Goal: Use online tool/utility: Use online tool/utility

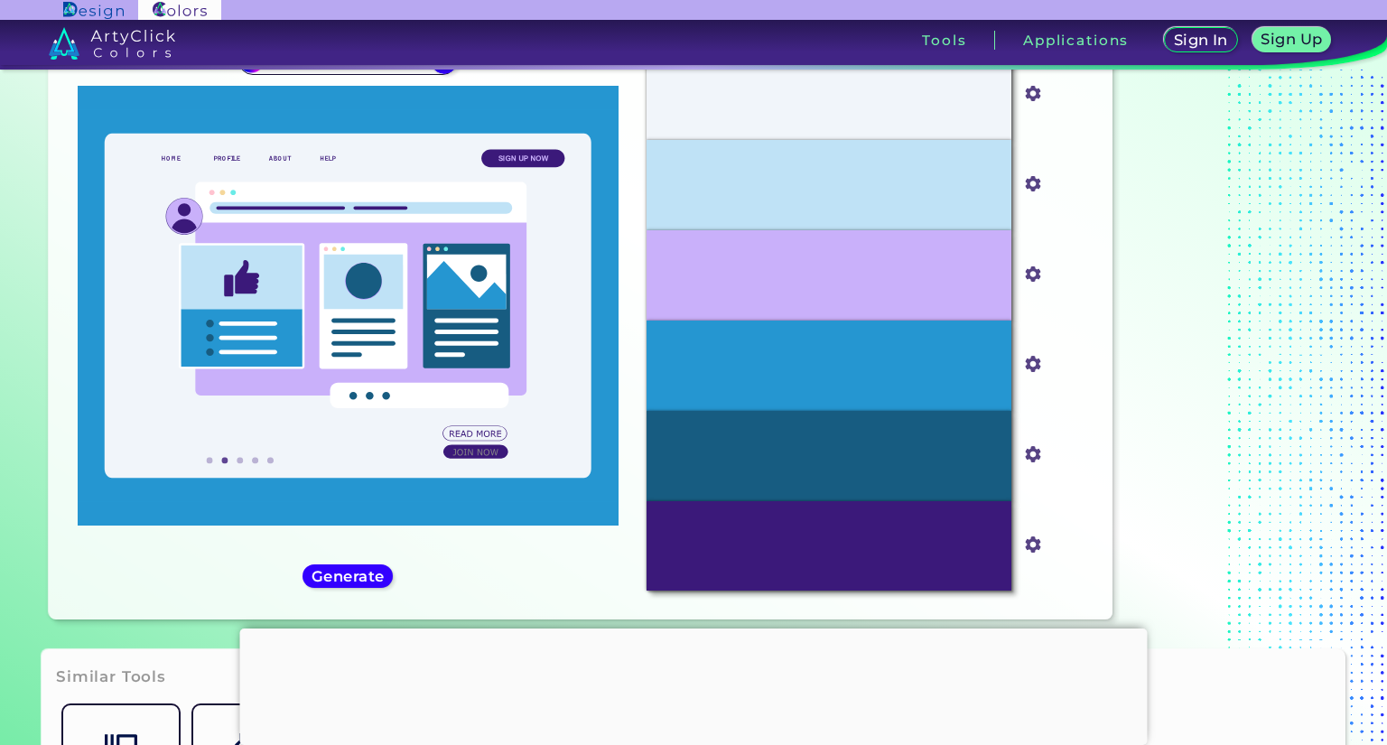
scroll to position [105, 0]
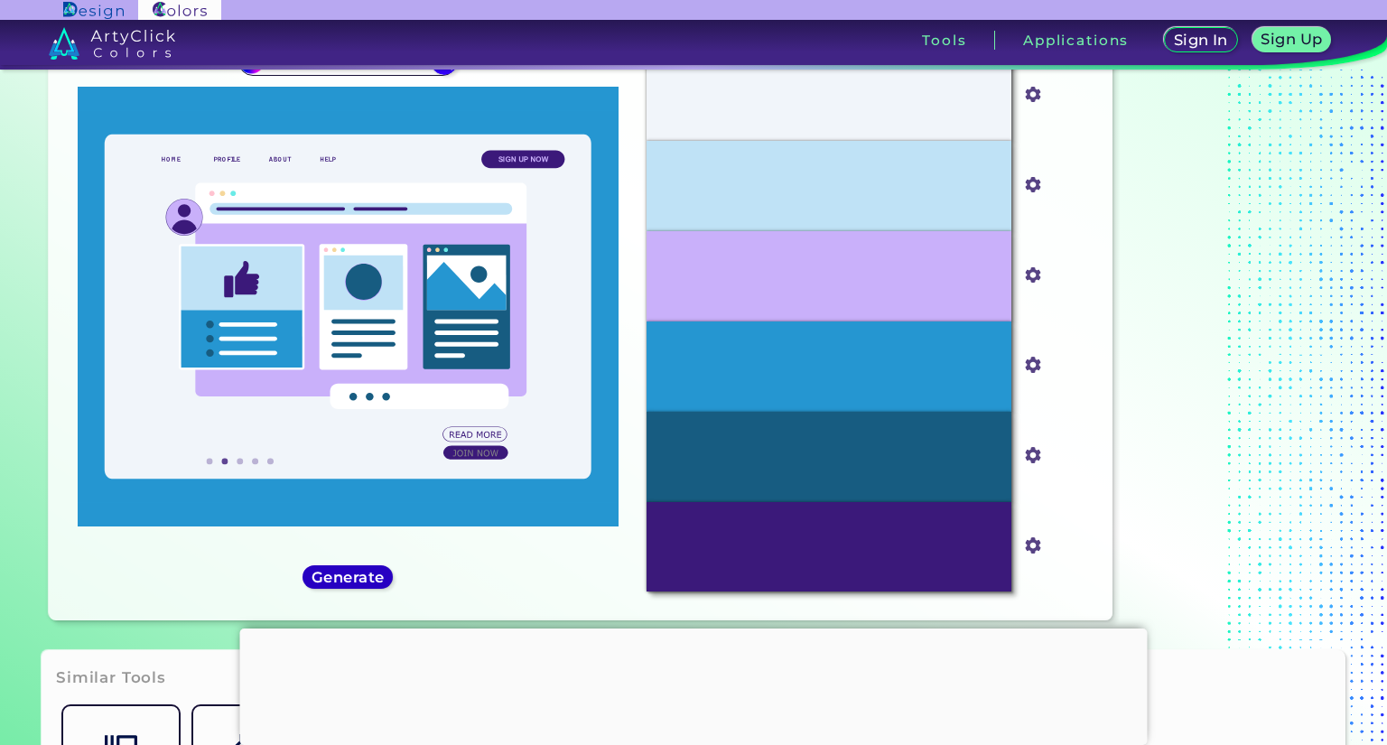
click at [353, 573] on h5 "Generate" at bounding box center [348, 578] width 66 height 14
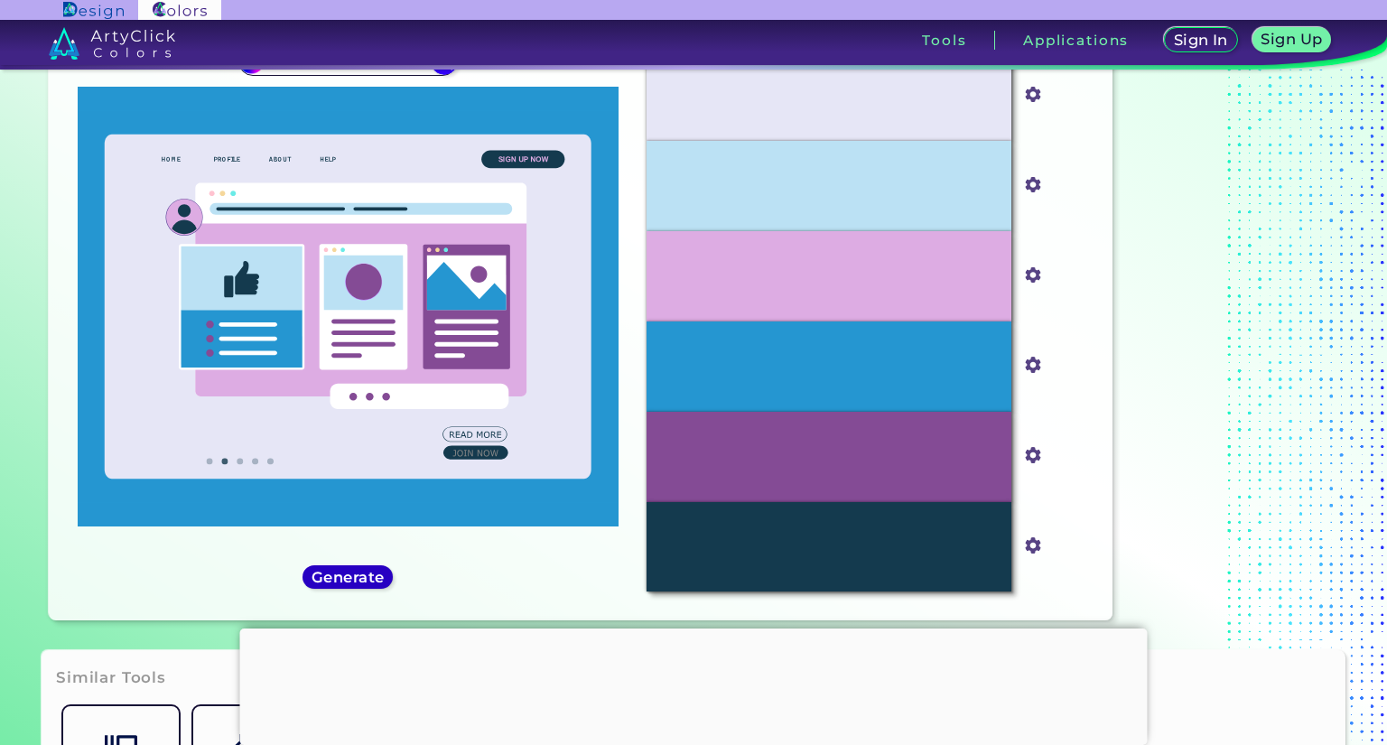
click at [373, 577] on h5 "Generate" at bounding box center [348, 578] width 66 height 14
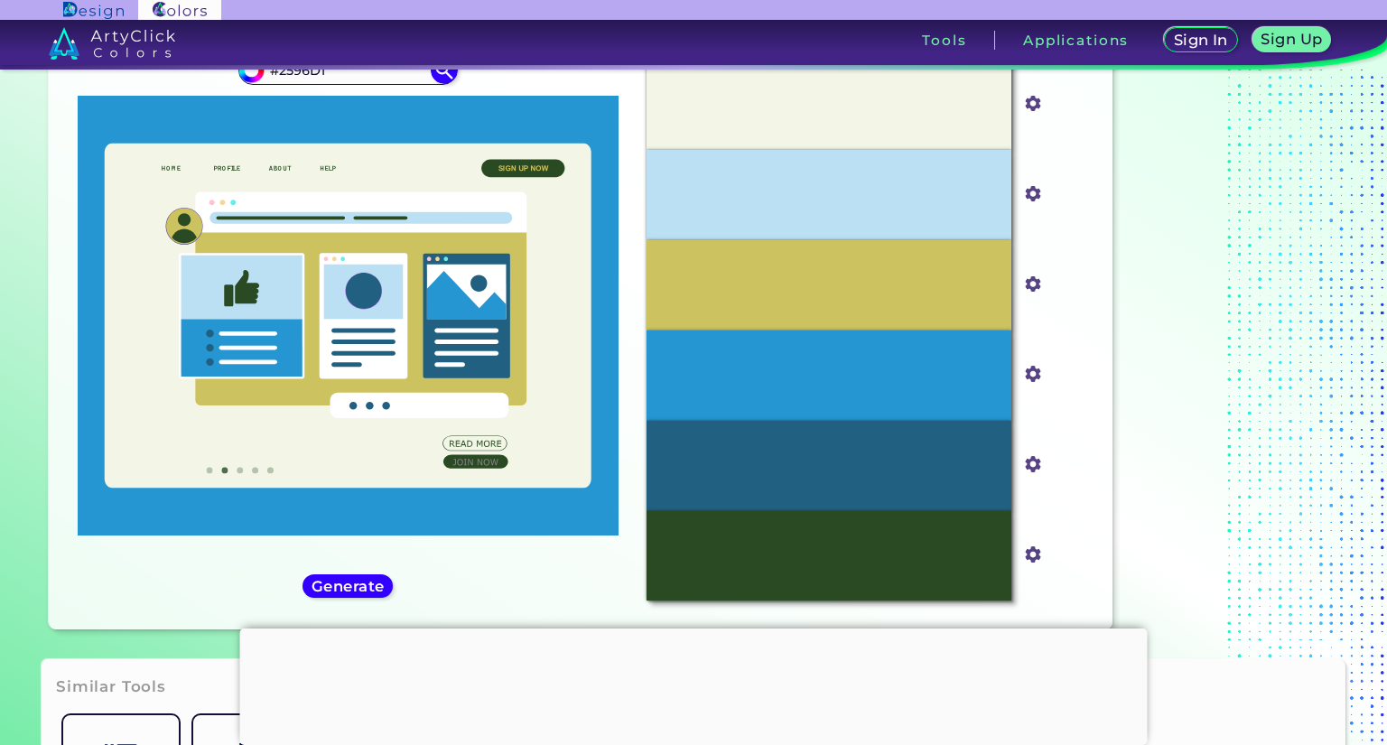
scroll to position [97, 0]
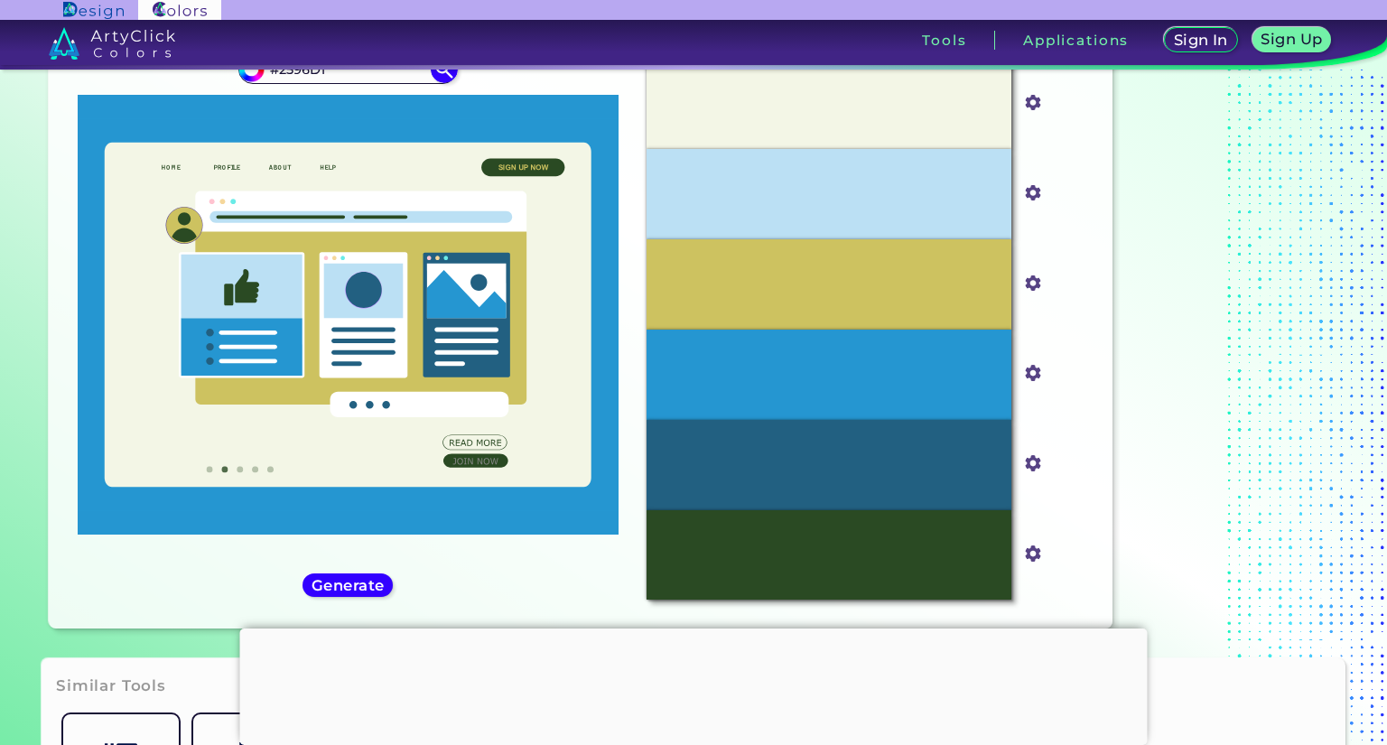
click at [370, 572] on div "#2596d1 #2596D1 Generate Acadia ◉ ◉" at bounding box center [347, 329] width 569 height 570
click at [378, 579] on h5 "Generate" at bounding box center [348, 586] width 66 height 14
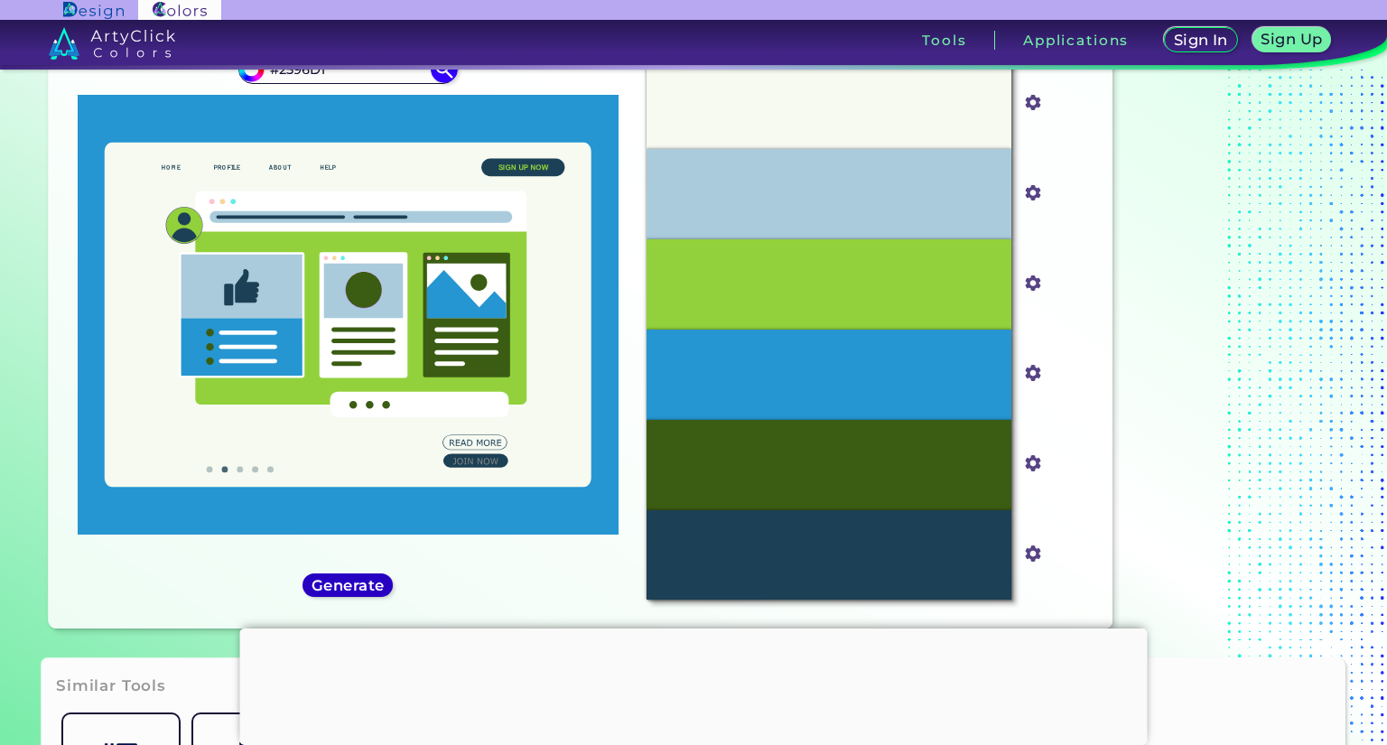
click at [368, 579] on h5 "Generate" at bounding box center [348, 586] width 66 height 14
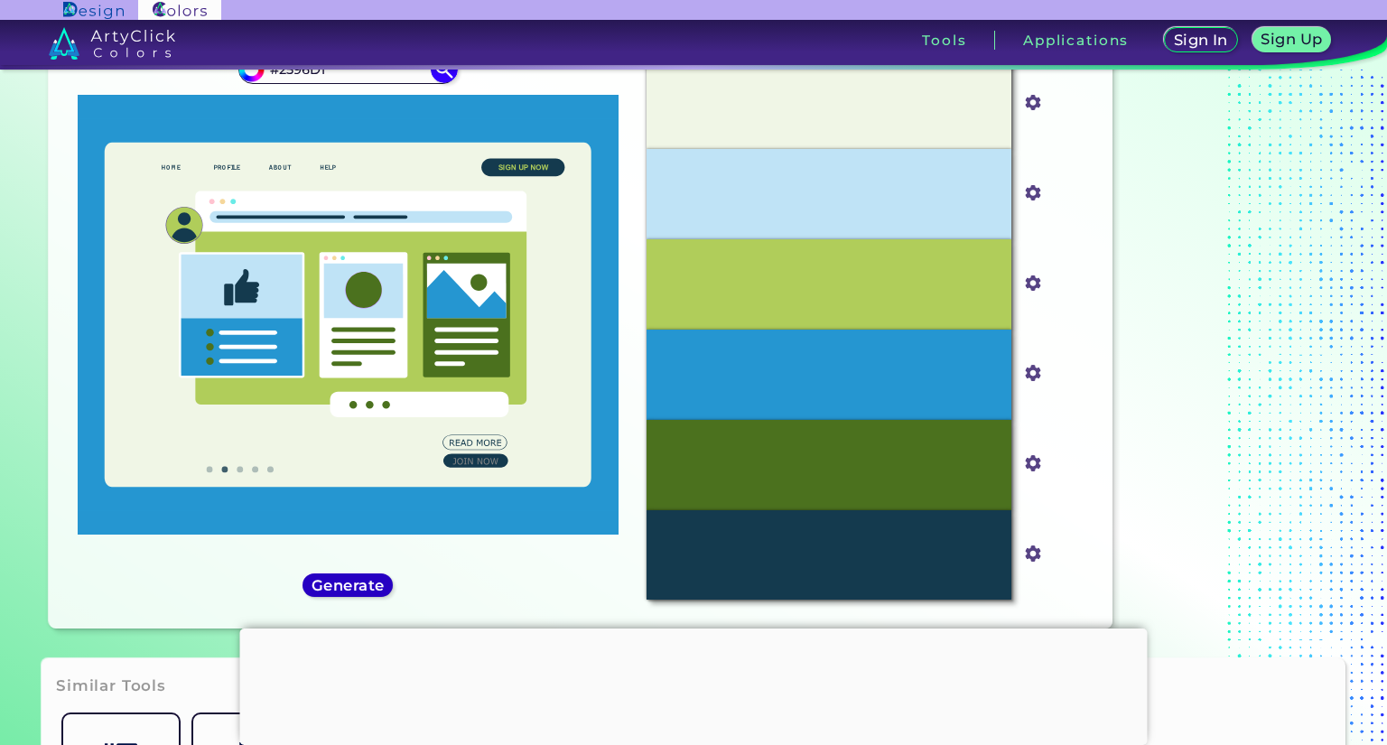
click at [370, 581] on h5 "Generate" at bounding box center [348, 586] width 66 height 14
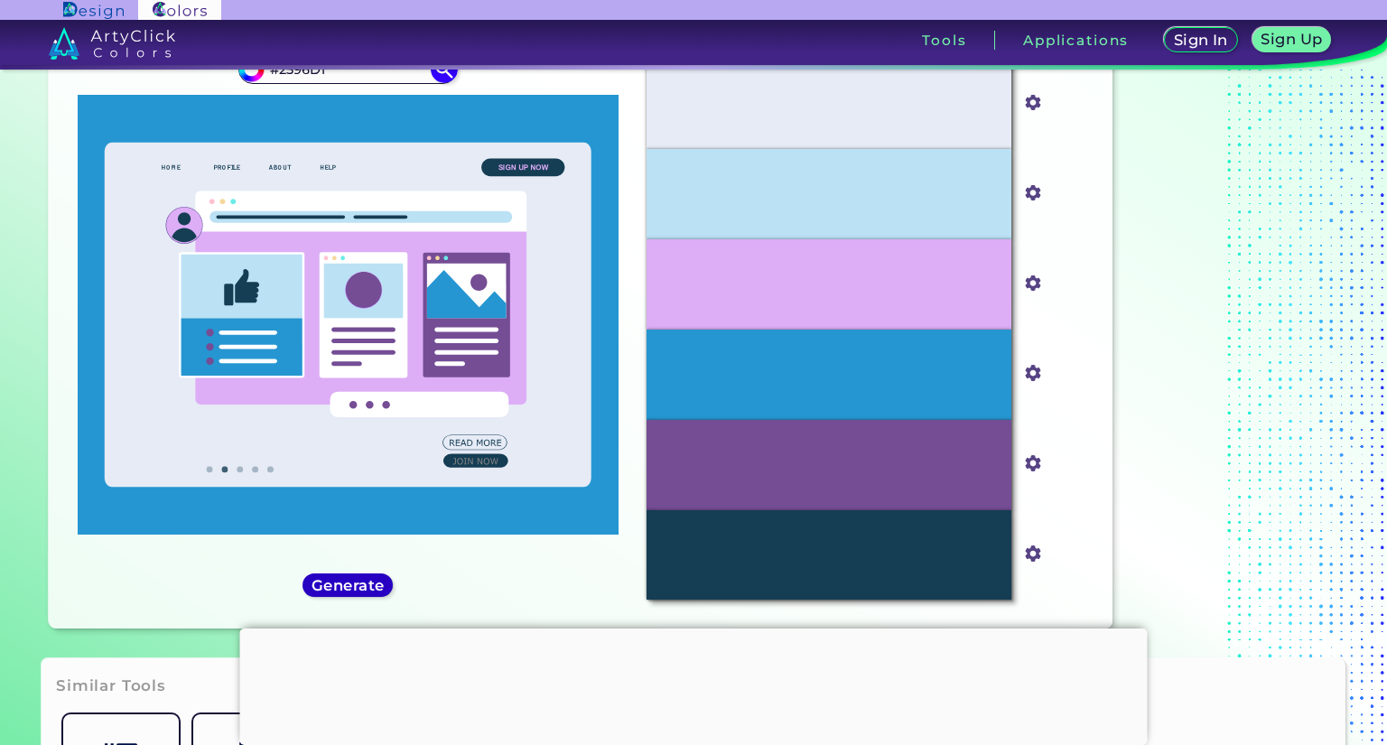
click at [375, 581] on h5 "Generate" at bounding box center [348, 586] width 66 height 14
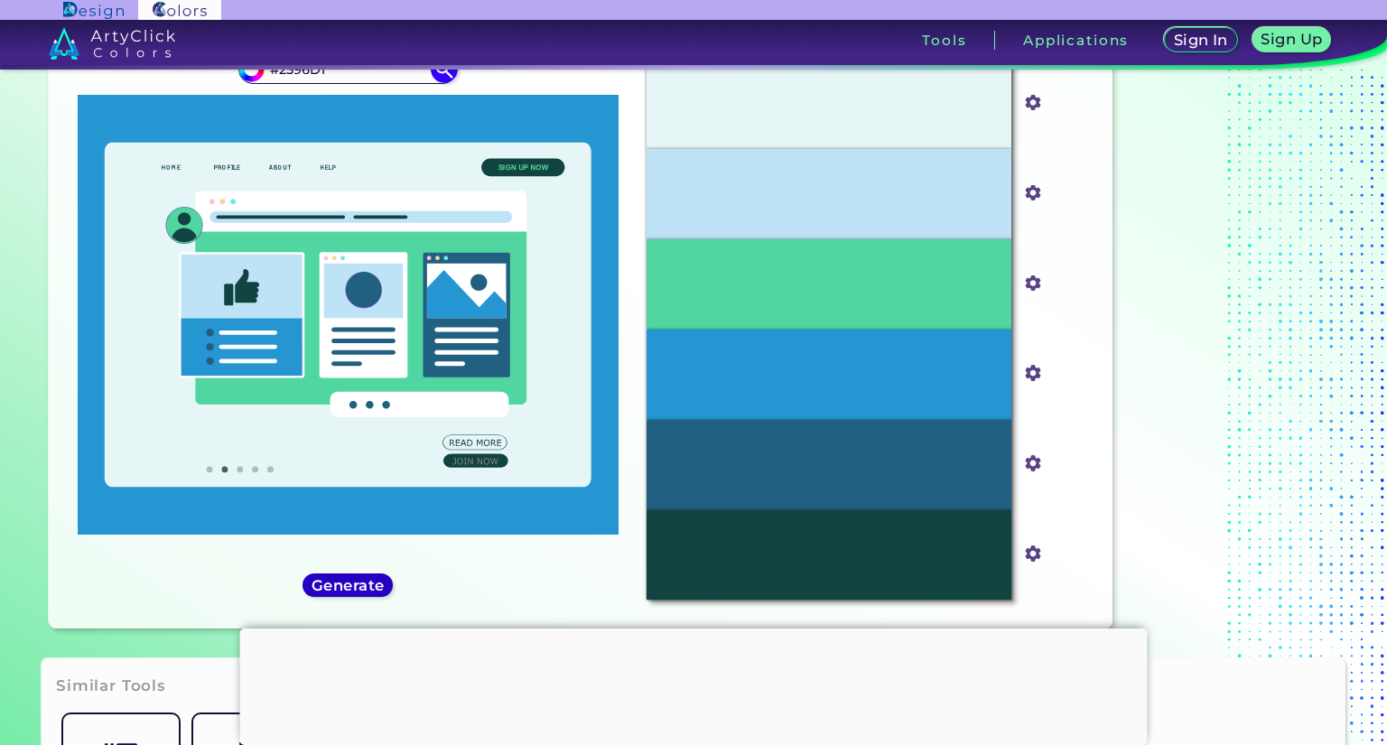
click at [375, 581] on h5 "Generate" at bounding box center [348, 586] width 66 height 14
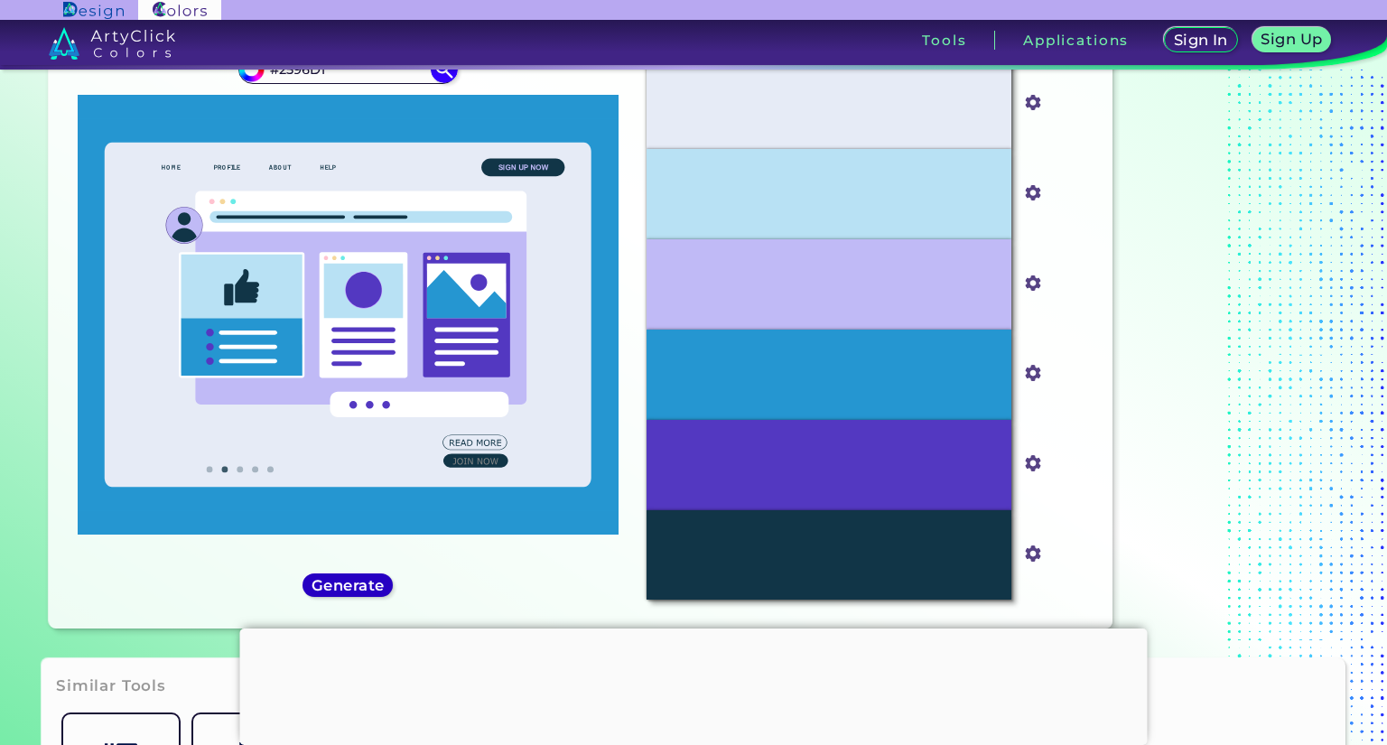
click at [375, 581] on h5 "Generate" at bounding box center [348, 586] width 66 height 14
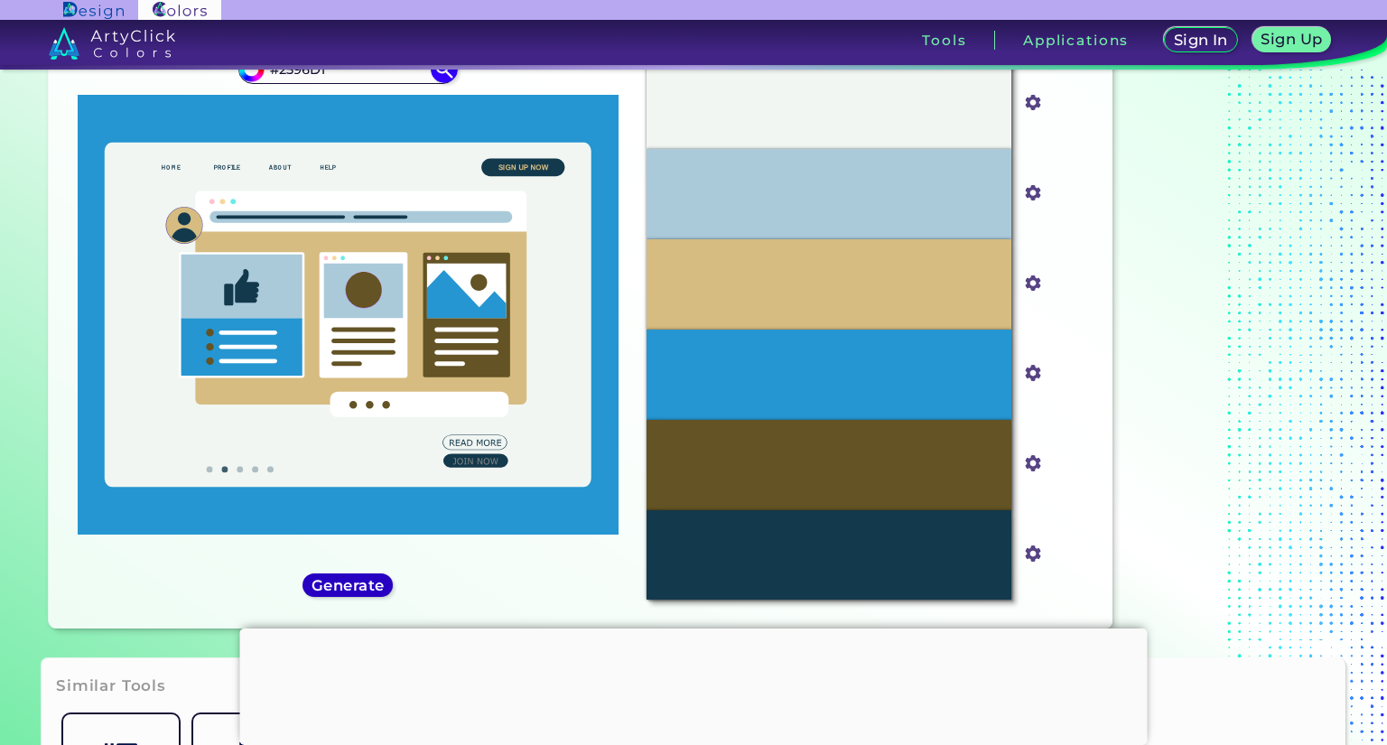
click at [375, 581] on h5 "Generate" at bounding box center [348, 586] width 66 height 14
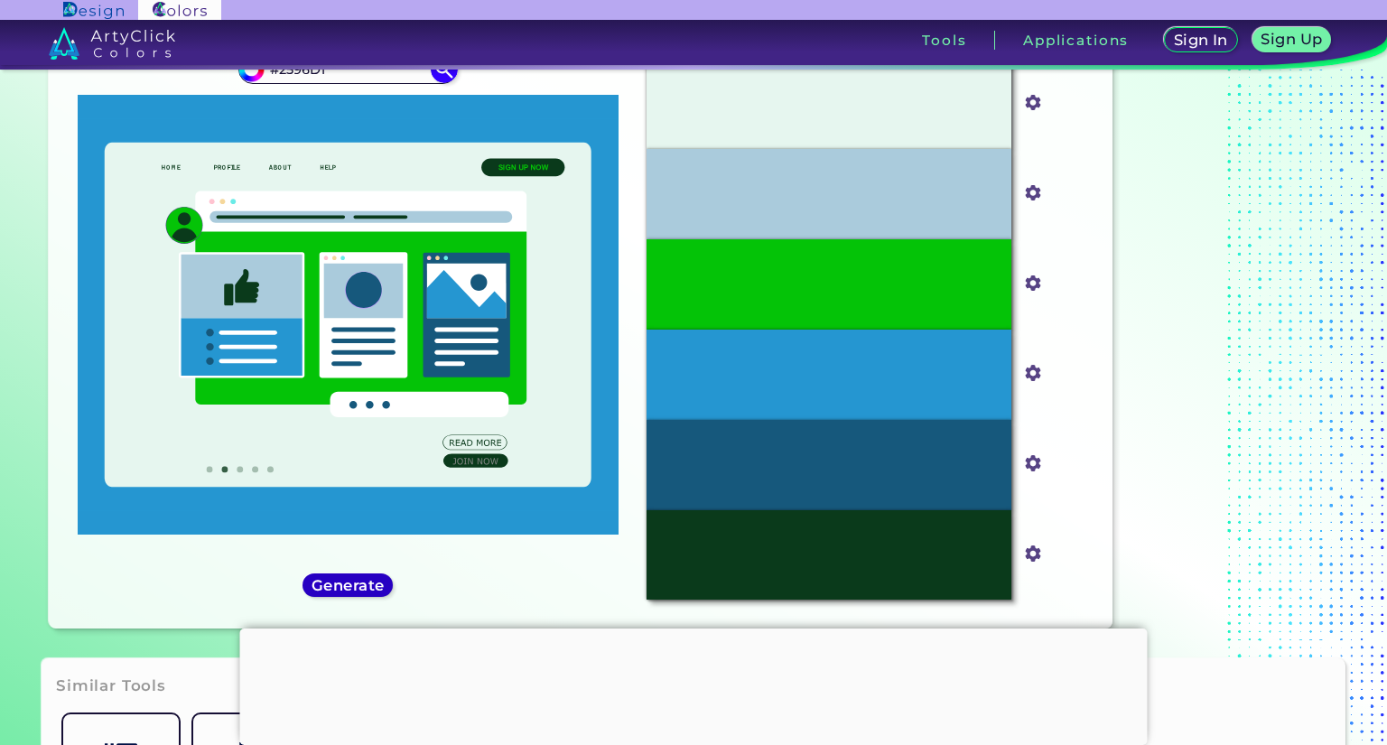
click at [375, 581] on h5 "Generate" at bounding box center [347, 586] width 67 height 14
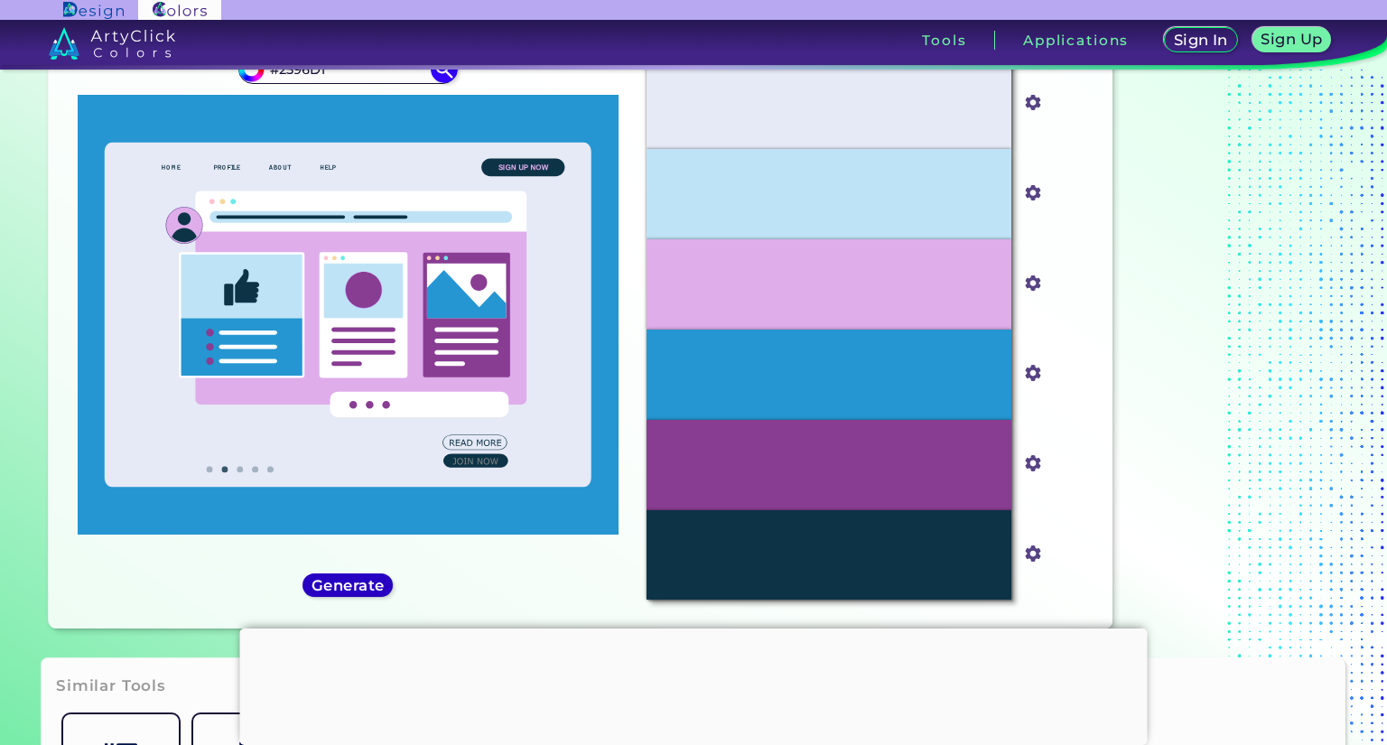
click at [375, 581] on h5 "Generate" at bounding box center [348, 586] width 66 height 14
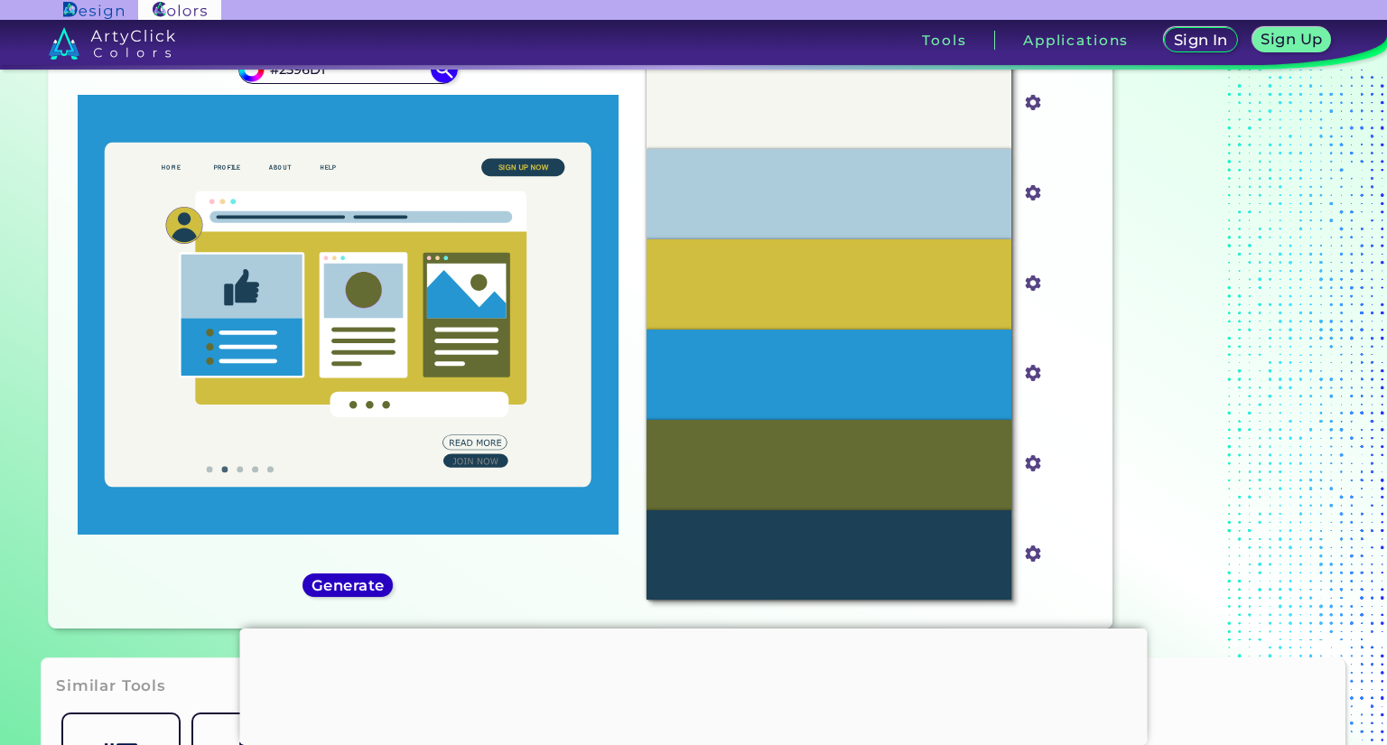
click at [375, 581] on h5 "Generate" at bounding box center [348, 586] width 66 height 14
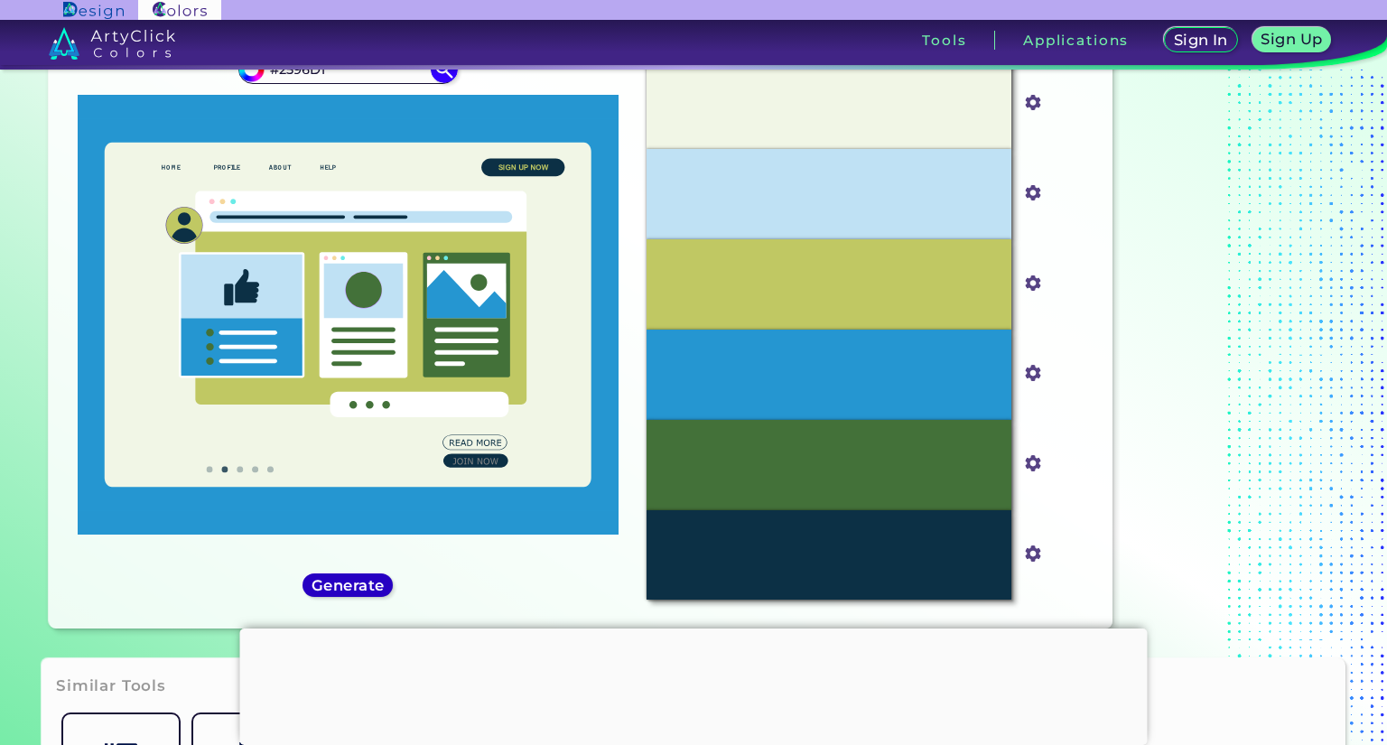
click at [375, 581] on h5 "Generate" at bounding box center [348, 586] width 66 height 14
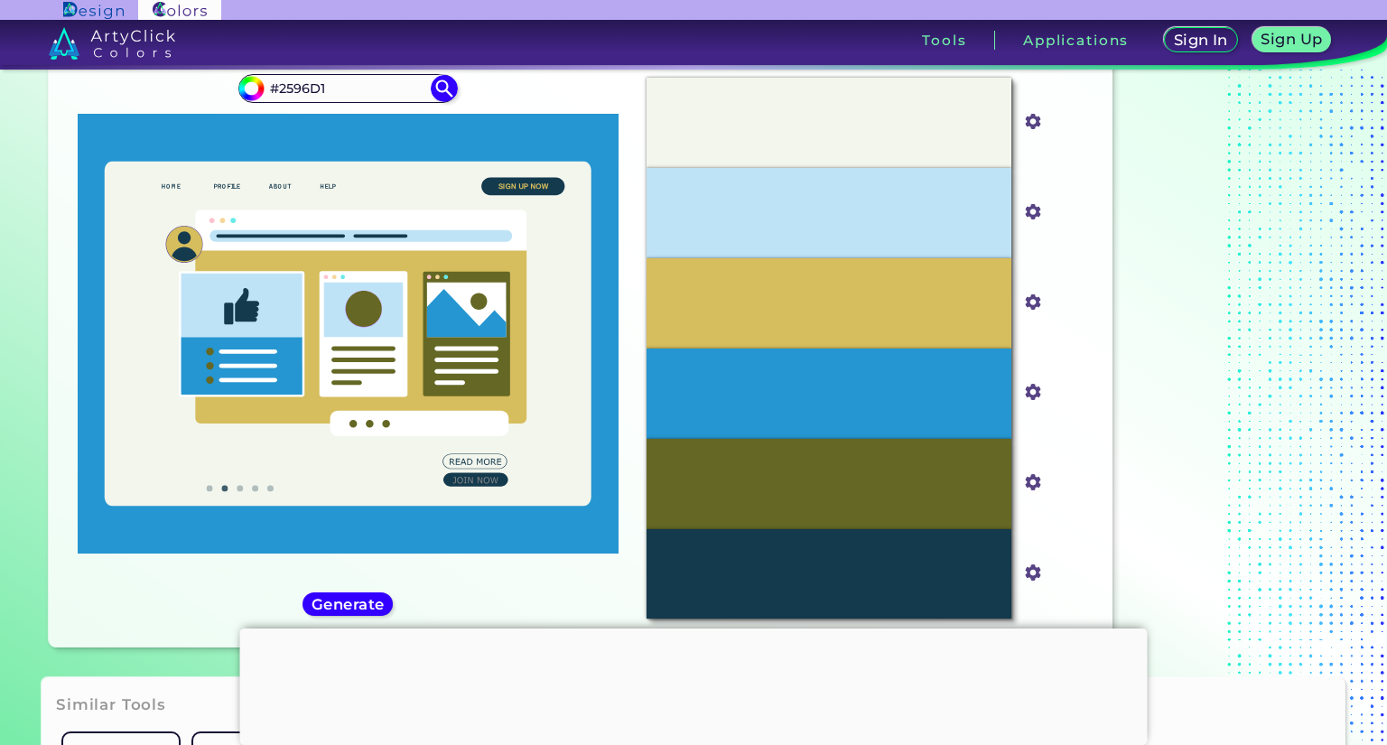
scroll to position [0, 0]
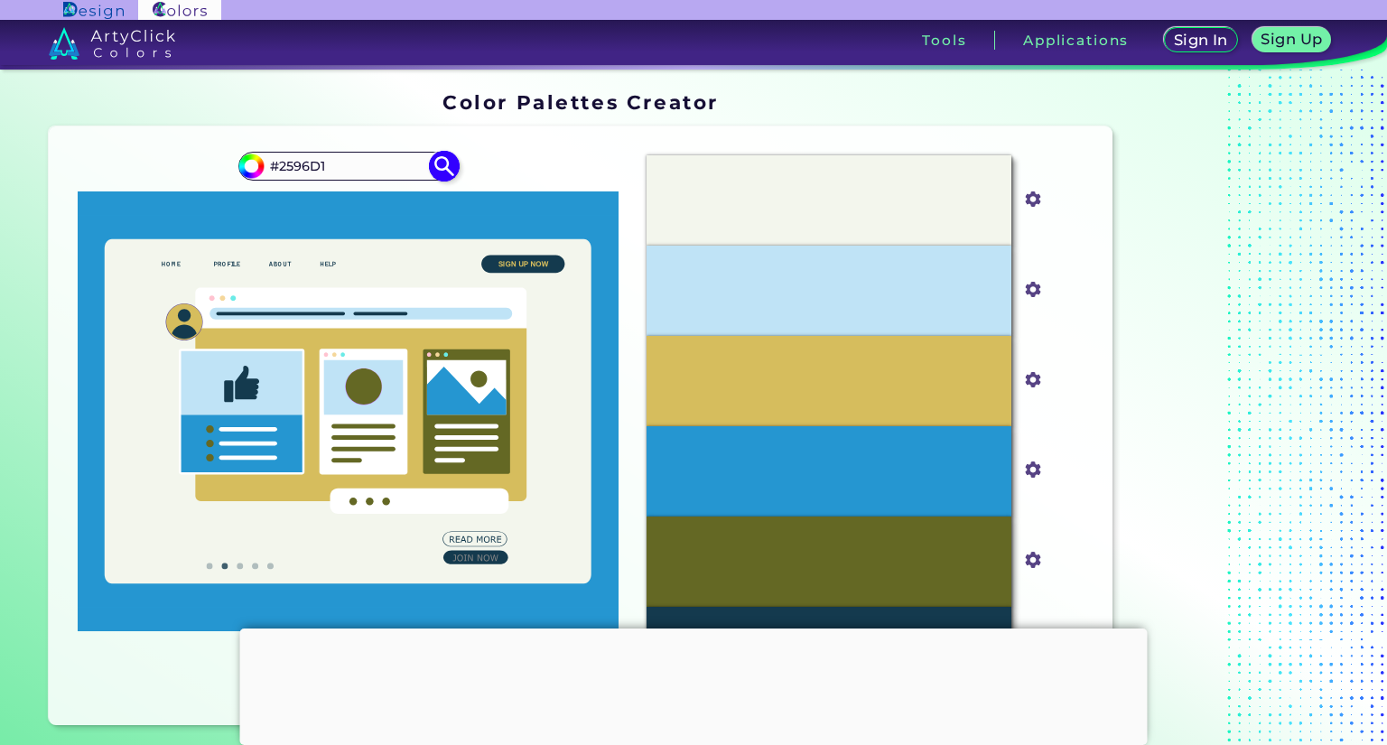
click at [330, 167] on input "#2596D1" at bounding box center [348, 166] width 168 height 24
click at [442, 163] on img at bounding box center [445, 167] width 32 height 32
type input "#2596d1"
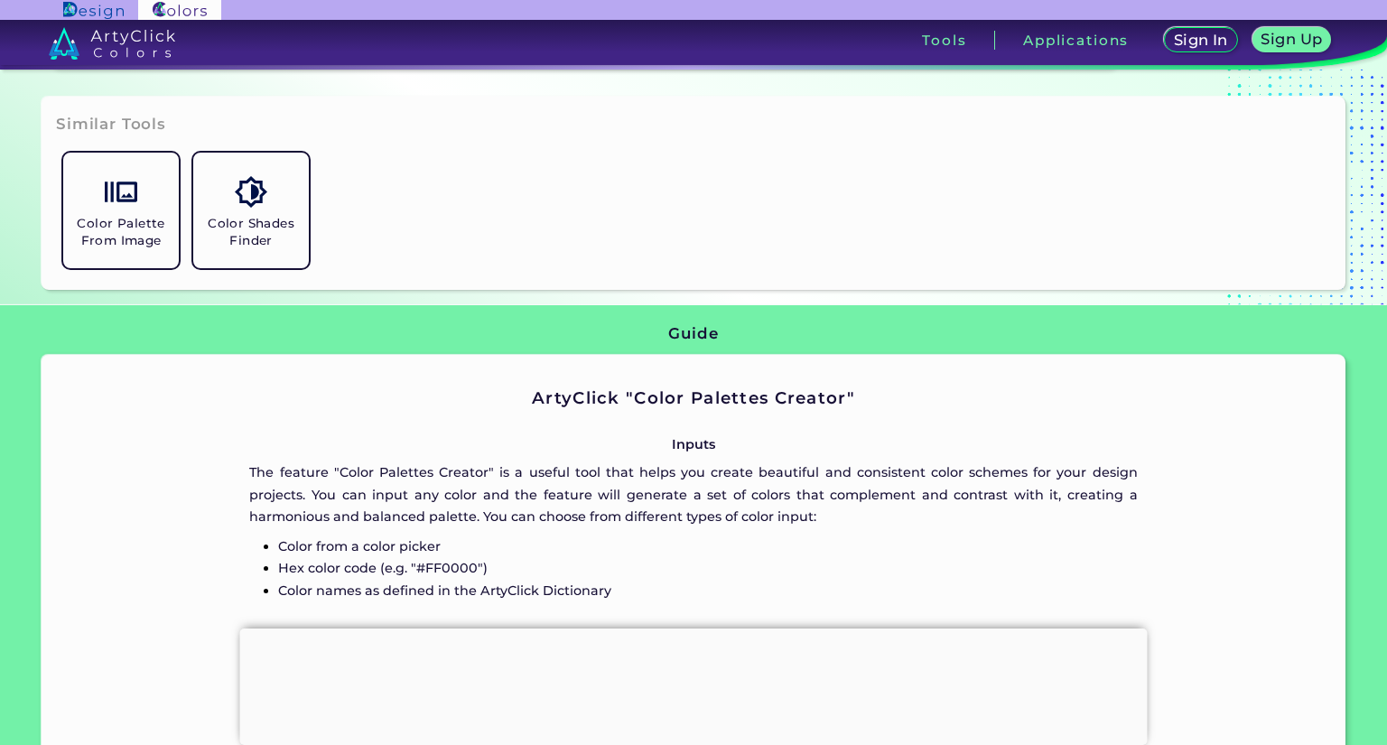
scroll to position [750, 0]
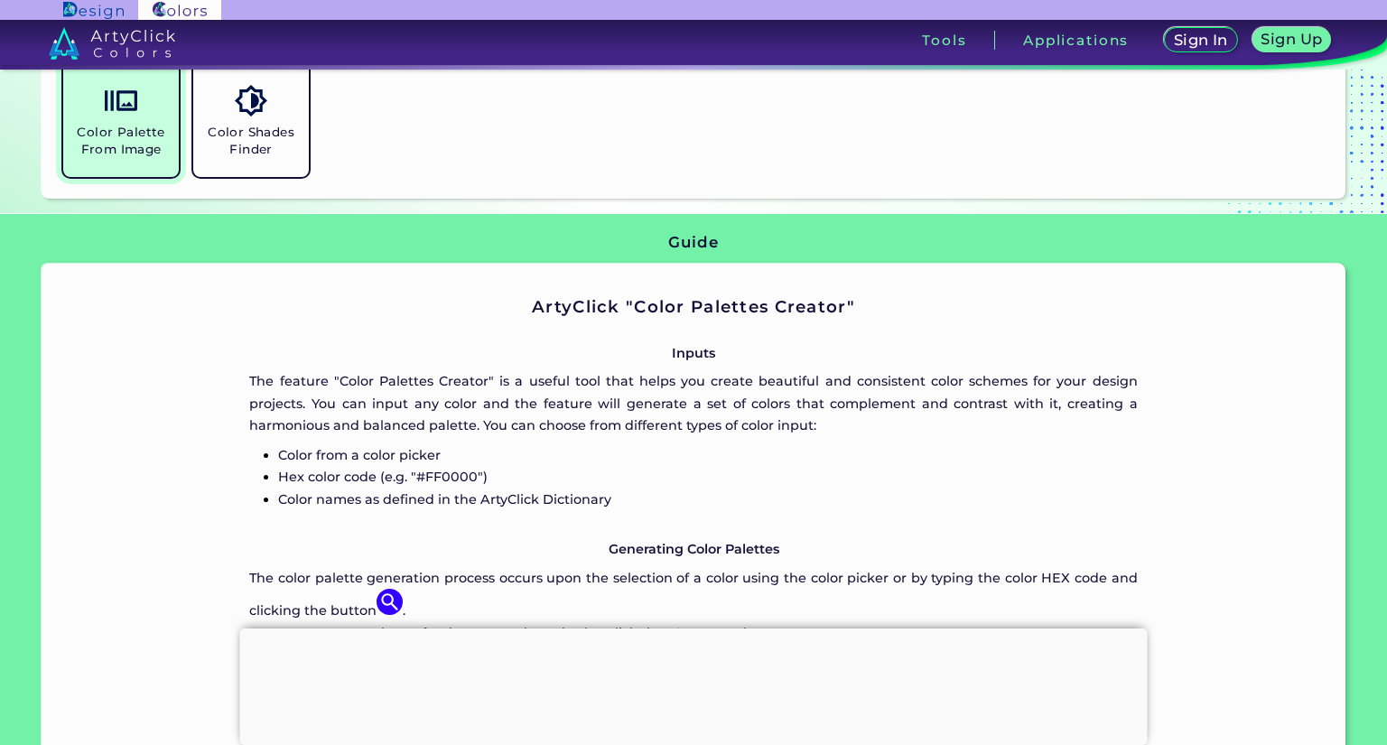
click at [132, 143] on h5 "Color Palette From Image" at bounding box center [120, 141] width 101 height 34
